Goal: Find specific page/section: Find specific page/section

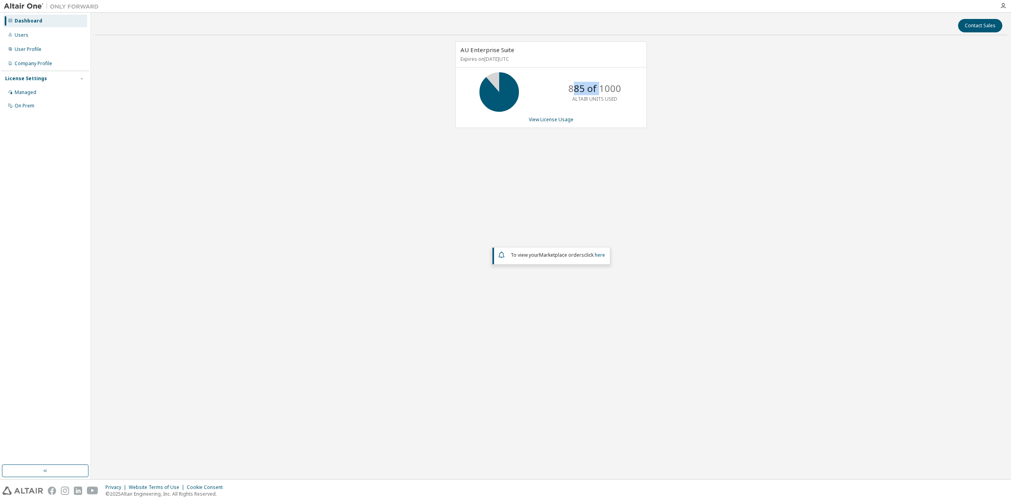
drag, startPoint x: 571, startPoint y: 86, endPoint x: 599, endPoint y: 88, distance: 27.7
click at [599, 88] on p "885 of 1000" at bounding box center [594, 88] width 53 height 13
